Goal: Navigation & Orientation: Understand site structure

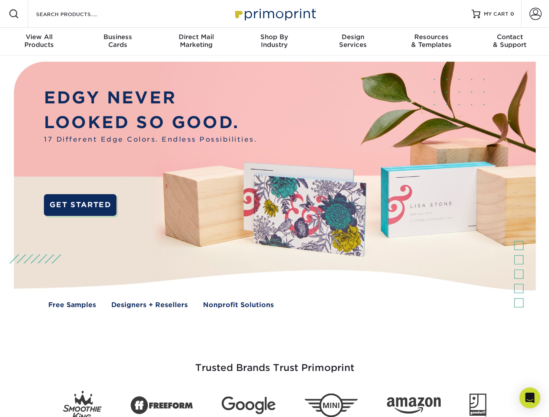
click at [274, 209] on img at bounding box center [274, 192] width 543 height 272
click at [14, 14] on span at bounding box center [14, 14] width 10 height 10
click at [535, 14] on span at bounding box center [535, 14] width 12 height 12
click at [39, 42] on div "View All Products" at bounding box center [39, 41] width 78 height 16
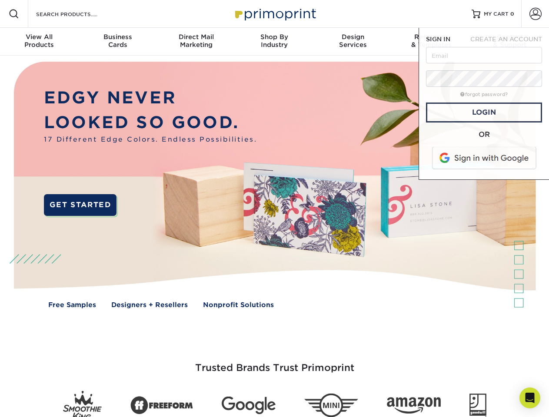
click at [117, 42] on div "Business Cards" at bounding box center [117, 41] width 78 height 16
click at [196, 42] on div "Direct Mail Marketing" at bounding box center [196, 41] width 78 height 16
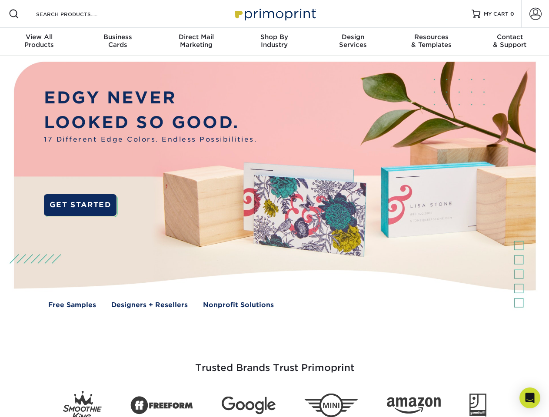
click at [274, 42] on div "Shop By Industry" at bounding box center [274, 41] width 78 height 16
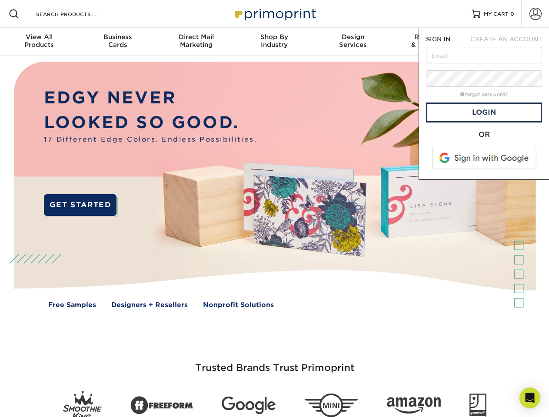
click at [353, 42] on div "Design Services" at bounding box center [353, 41] width 78 height 16
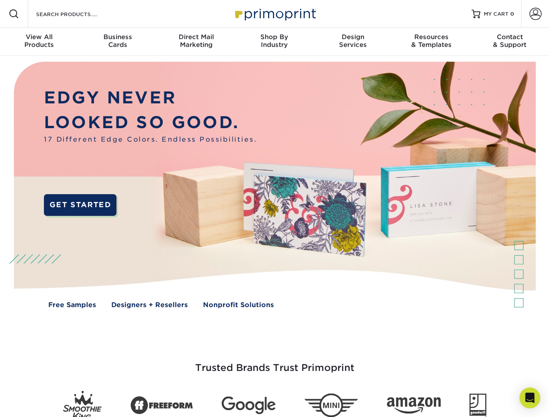
click at [431, 42] on span "SIGN IN" at bounding box center [438, 39] width 24 height 7
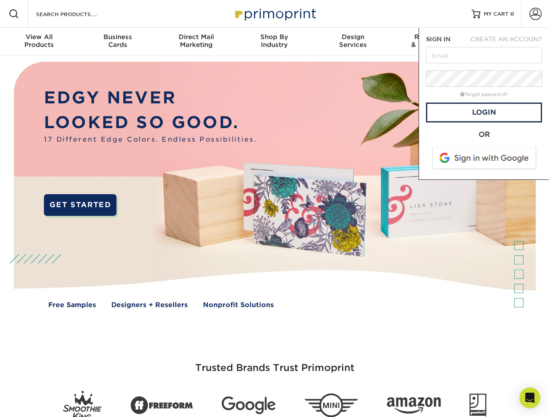
click at [510, 42] on nav "Resources Menu Search Products Account SIGN IN CREATE AN ACCOUNT forgot passwor…" at bounding box center [274, 28] width 549 height 56
